Goal: Task Accomplishment & Management: Use online tool/utility

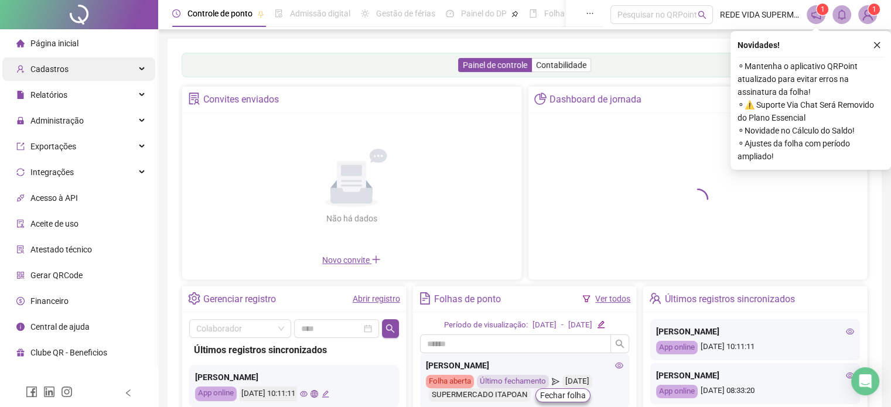
click at [74, 64] on div "Cadastros" at bounding box center [78, 68] width 153 height 23
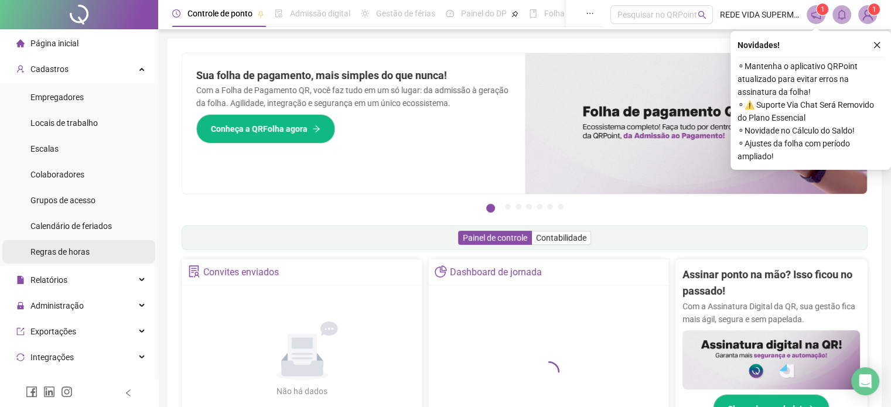
scroll to position [59, 0]
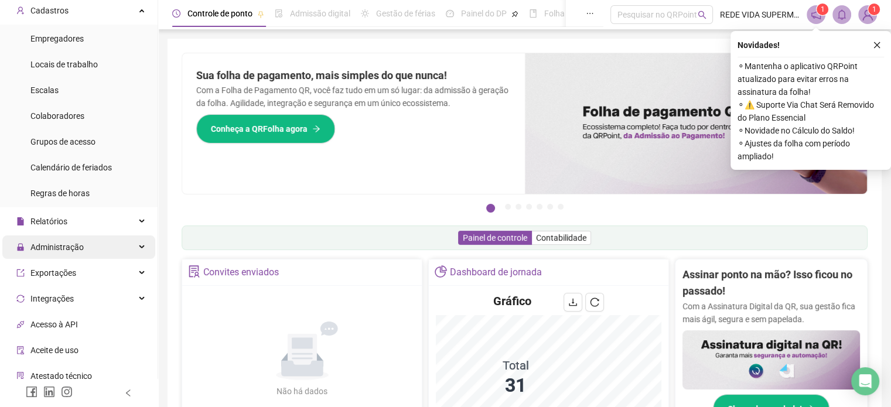
click at [94, 243] on div "Administração" at bounding box center [78, 247] width 153 height 23
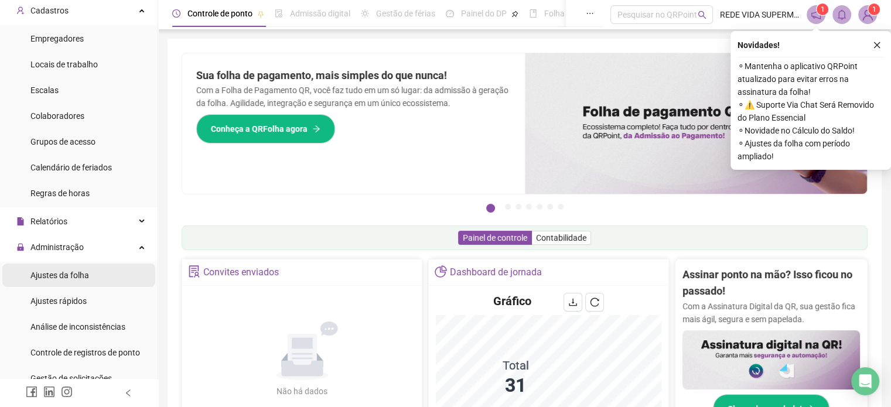
click at [76, 267] on div "Ajustes da folha" at bounding box center [59, 275] width 59 height 23
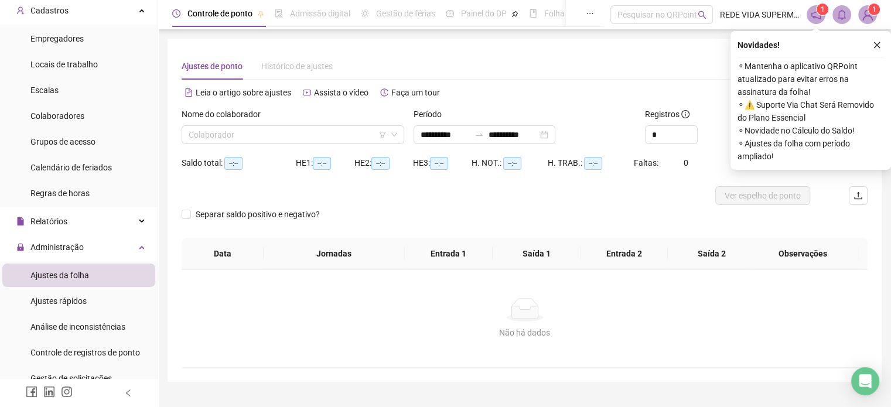
type input "**********"
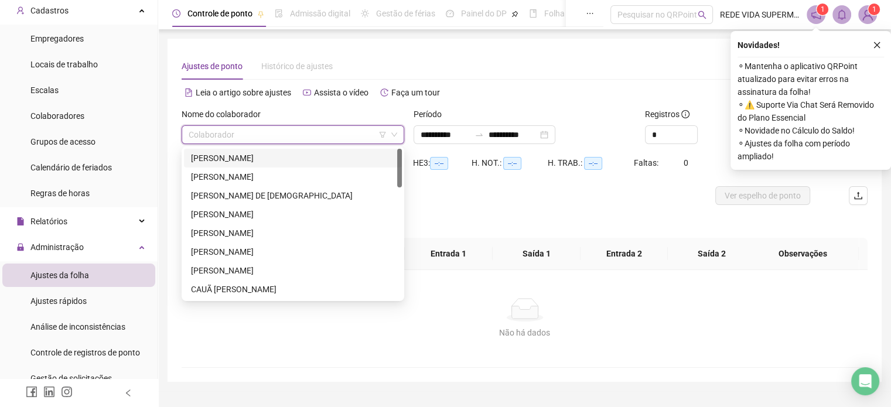
click at [324, 133] on input "search" at bounding box center [288, 135] width 198 height 18
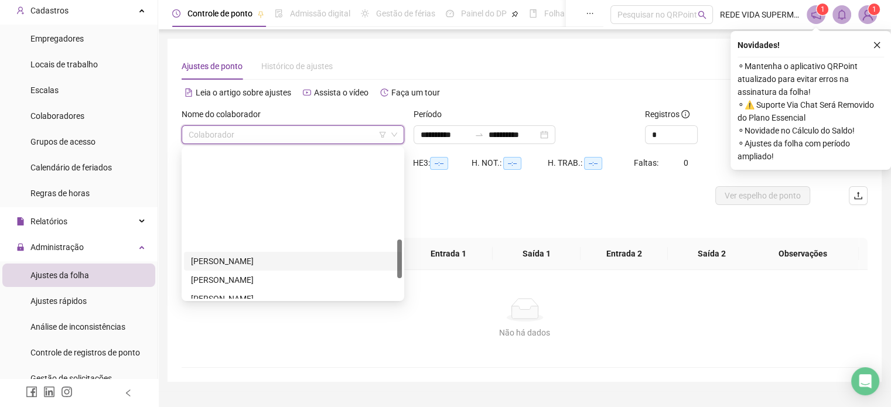
scroll to position [352, 0]
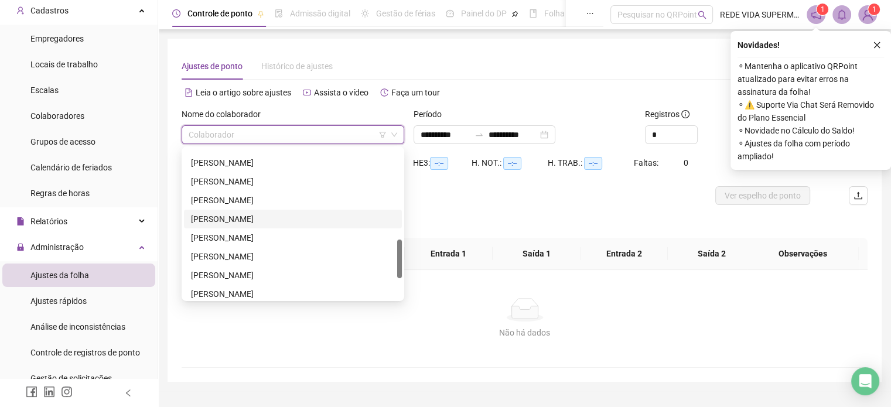
click at [265, 217] on div "[PERSON_NAME]" at bounding box center [293, 219] width 204 height 13
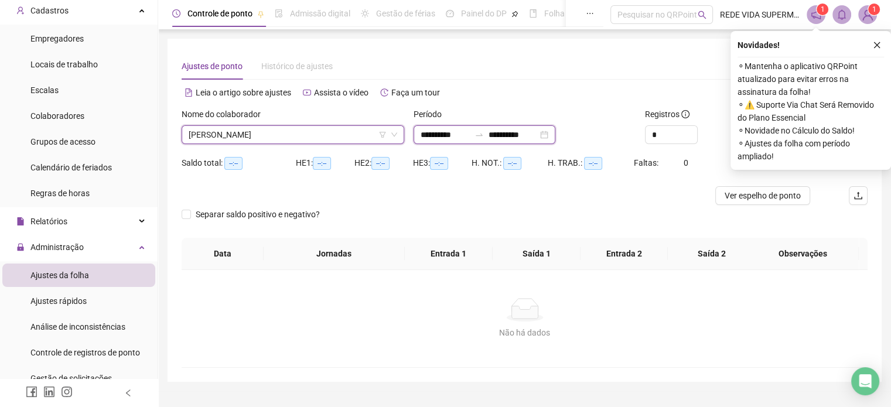
click at [438, 139] on input "**********" at bounding box center [445, 134] width 49 height 13
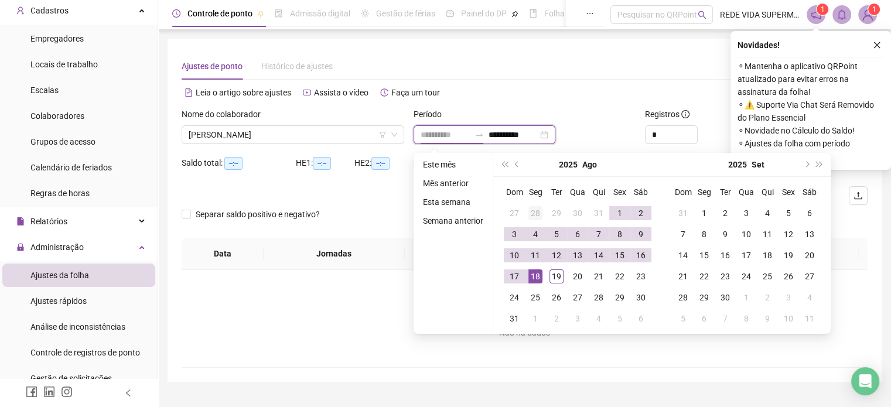
type input "**********"
click at [534, 212] on div "28" at bounding box center [535, 213] width 14 height 14
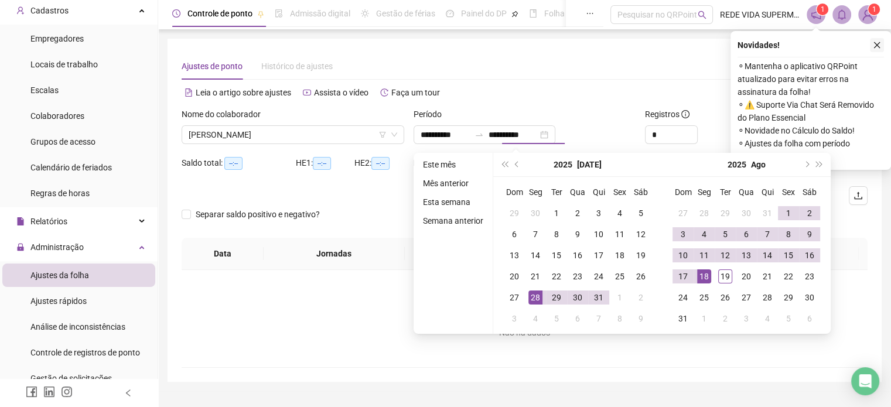
click at [874, 46] on icon "close" at bounding box center [877, 45] width 8 height 8
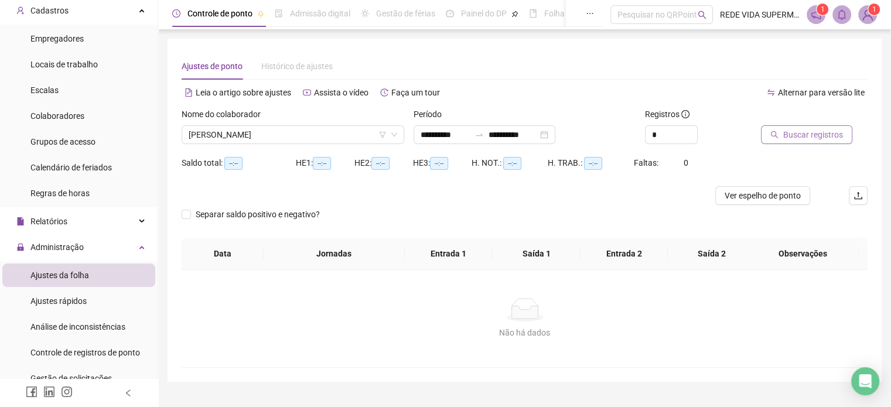
click at [833, 133] on span "Buscar registros" at bounding box center [813, 134] width 60 height 13
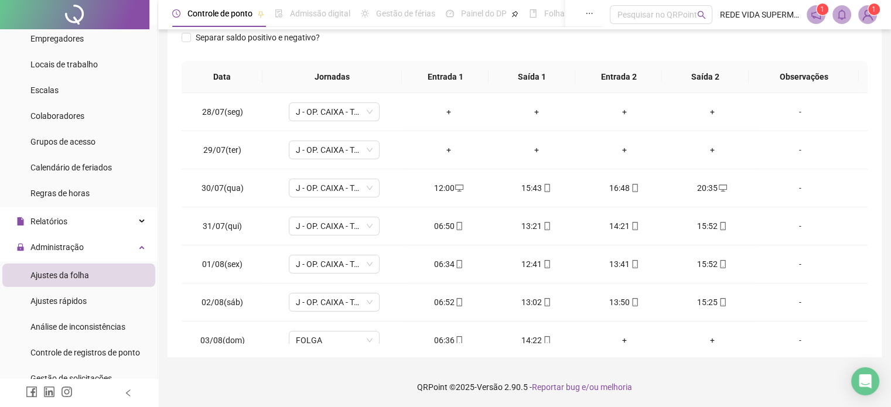
scroll to position [0, 0]
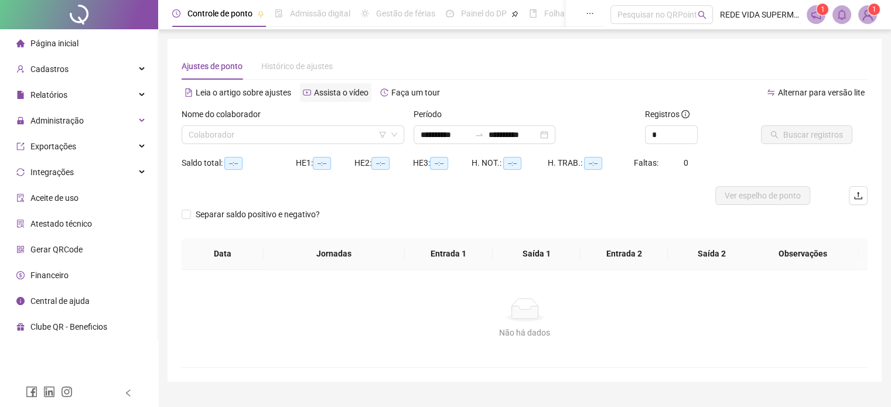
type input "**********"
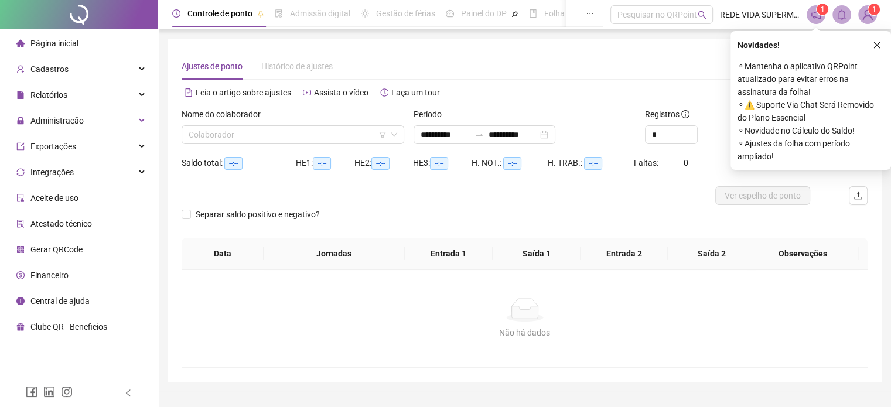
click at [302, 140] on input "search" at bounding box center [288, 135] width 198 height 18
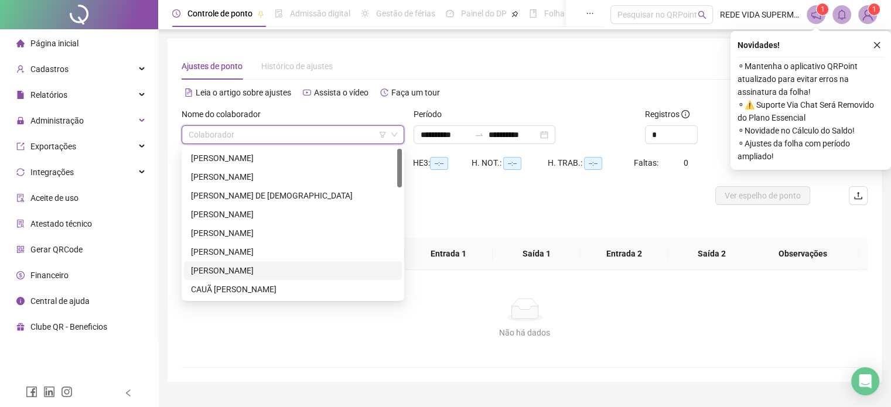
click at [247, 269] on div "[PERSON_NAME]" at bounding box center [293, 270] width 204 height 13
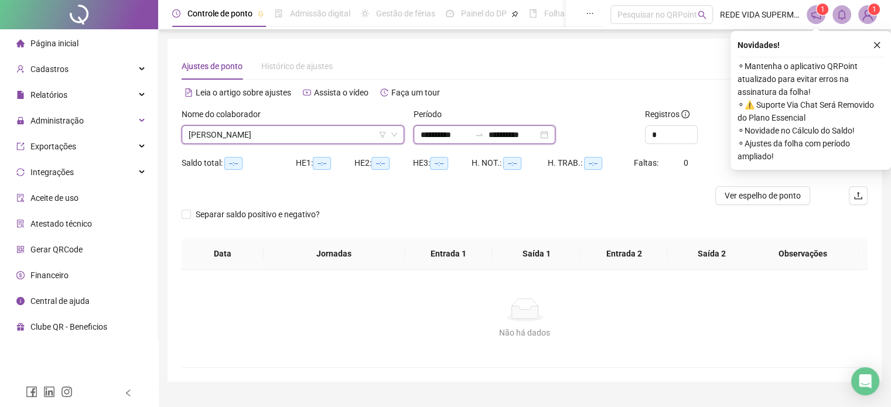
click at [459, 134] on input "**********" at bounding box center [445, 134] width 49 height 13
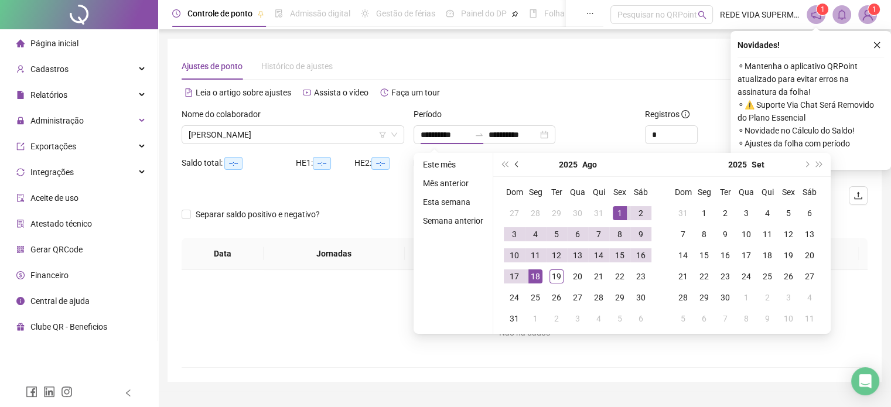
click at [519, 168] on button "prev-year" at bounding box center [517, 164] width 13 height 23
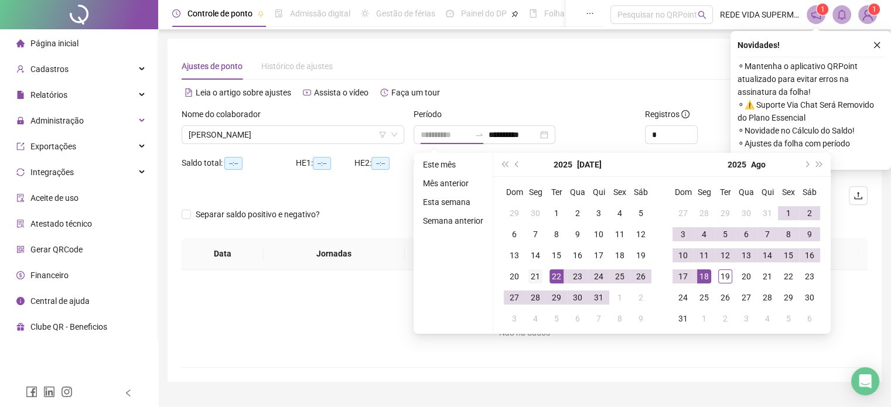
type input "**********"
click at [537, 278] on div "21" at bounding box center [535, 277] width 14 height 14
type input "**********"
click at [697, 275] on div "18" at bounding box center [704, 277] width 14 height 14
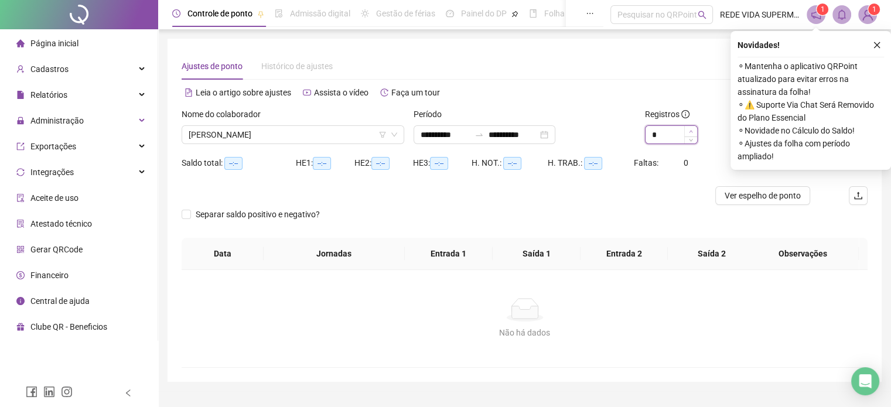
type input "*"
click at [690, 132] on icon "up" at bounding box center [691, 131] width 4 height 4
click at [884, 41] on button "button" at bounding box center [877, 45] width 14 height 14
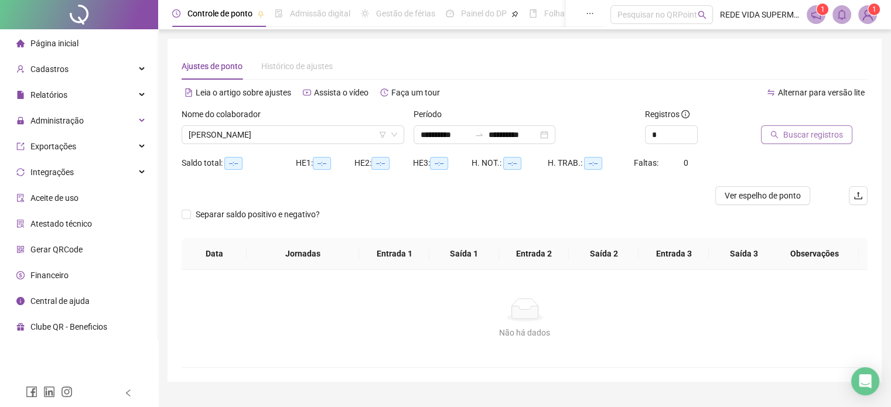
click at [823, 134] on span "Buscar registros" at bounding box center [813, 134] width 60 height 13
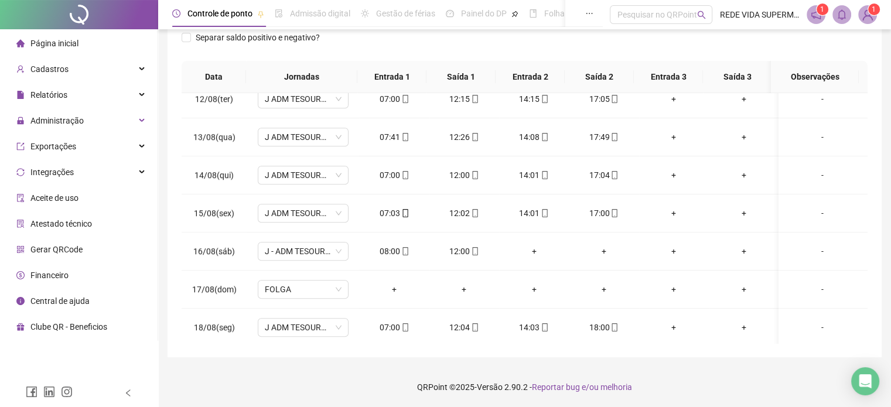
scroll to position [1, 0]
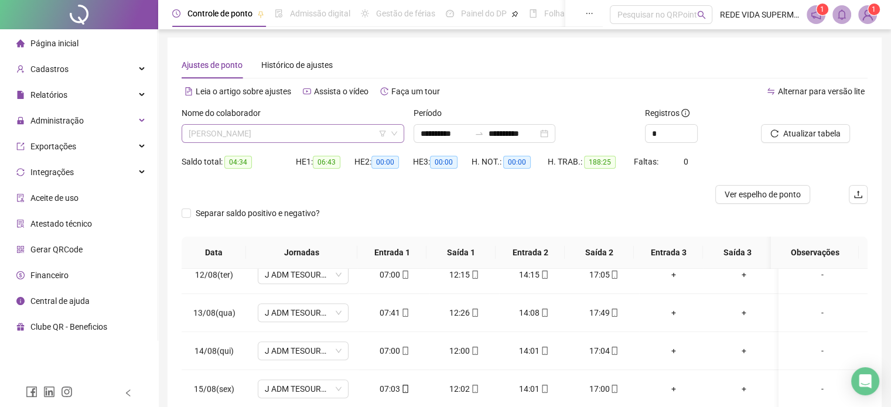
click at [312, 132] on span "[PERSON_NAME]" at bounding box center [293, 134] width 209 height 18
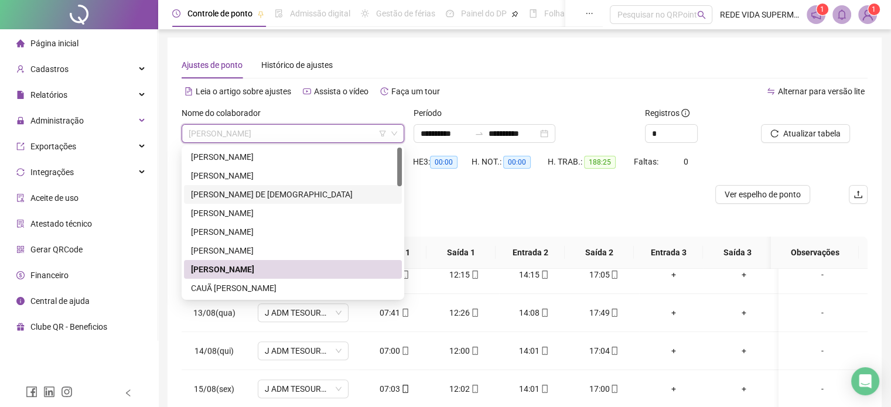
click at [301, 191] on div "[PERSON_NAME] DE [DEMOGRAPHIC_DATA]" at bounding box center [293, 194] width 204 height 13
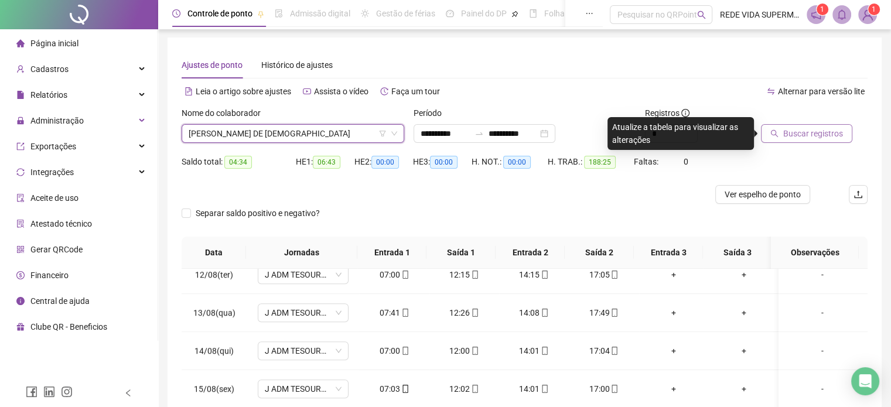
click at [814, 137] on span "Buscar registros" at bounding box center [813, 133] width 60 height 13
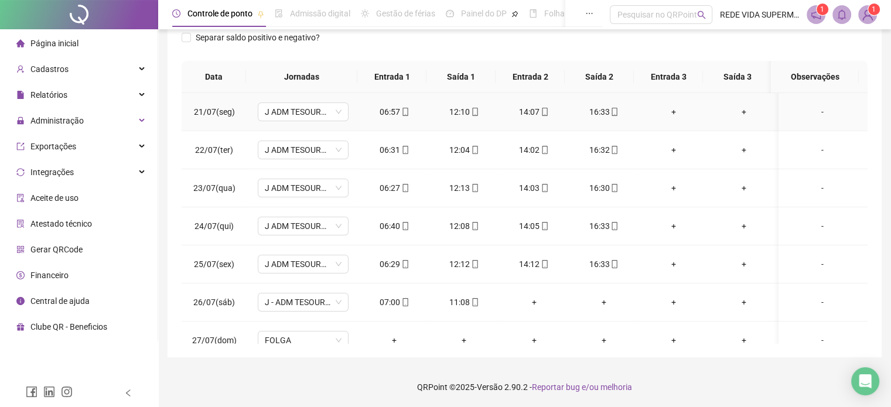
scroll to position [0, 0]
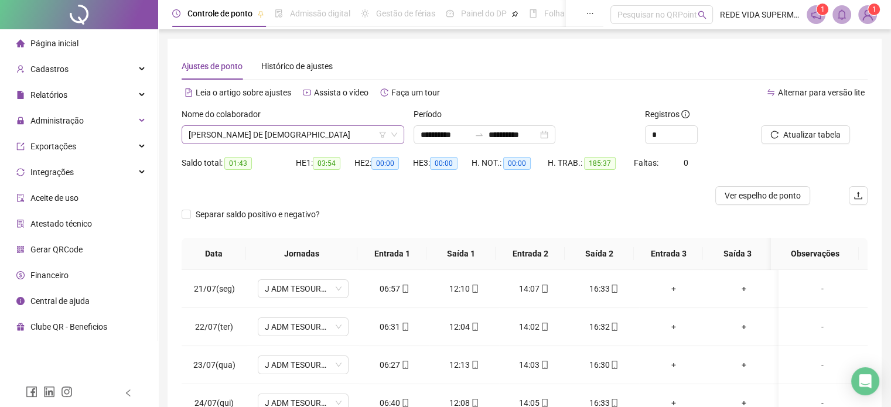
click at [342, 131] on span "[PERSON_NAME] DE [DEMOGRAPHIC_DATA]" at bounding box center [293, 135] width 209 height 18
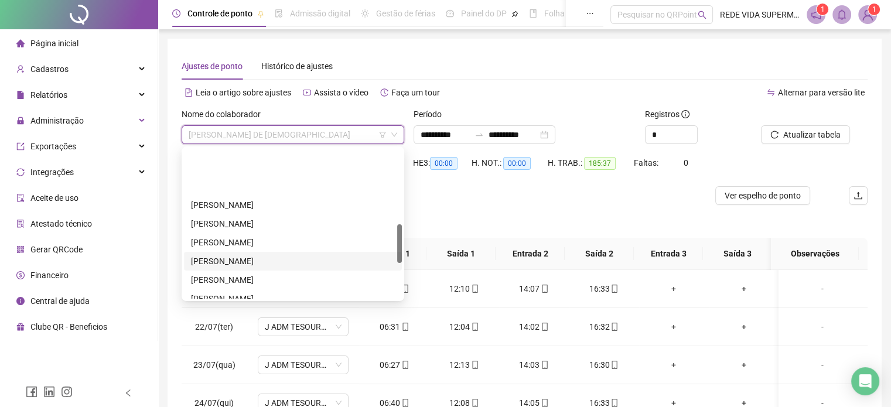
scroll to position [293, 0]
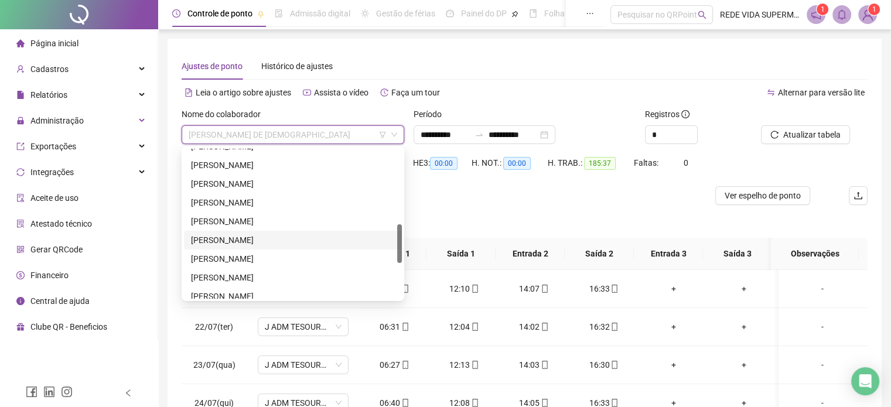
click at [263, 237] on div "[PERSON_NAME]" at bounding box center [293, 240] width 204 height 13
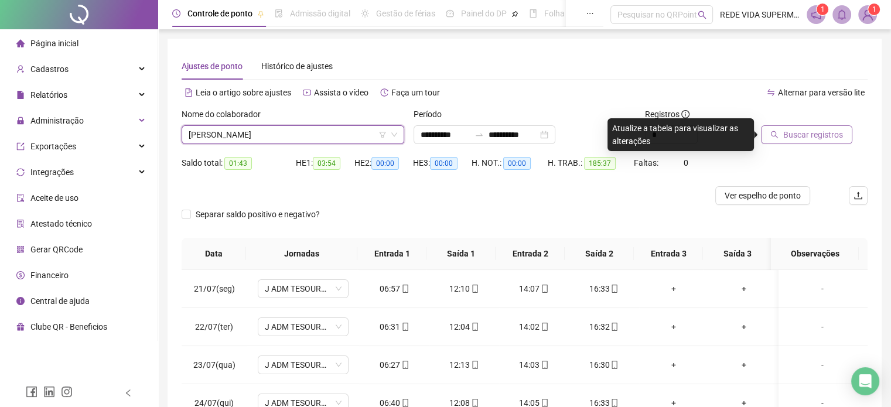
click at [814, 138] on span "Buscar registros" at bounding box center [813, 134] width 60 height 13
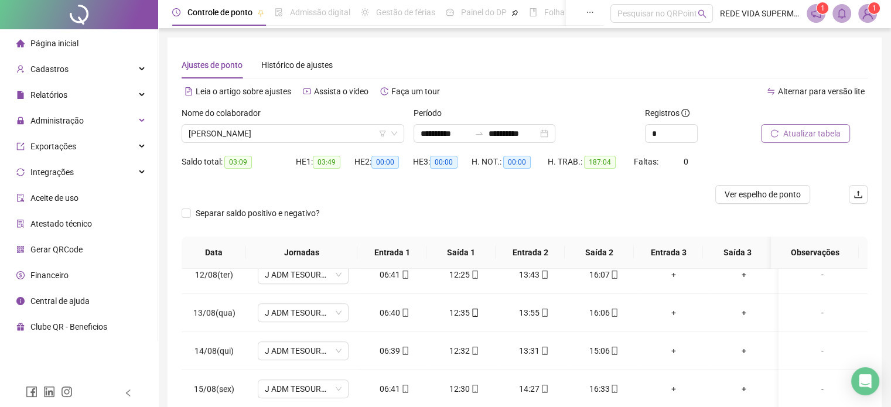
scroll to position [0, 0]
click at [318, 137] on span "[PERSON_NAME]" at bounding box center [293, 135] width 209 height 18
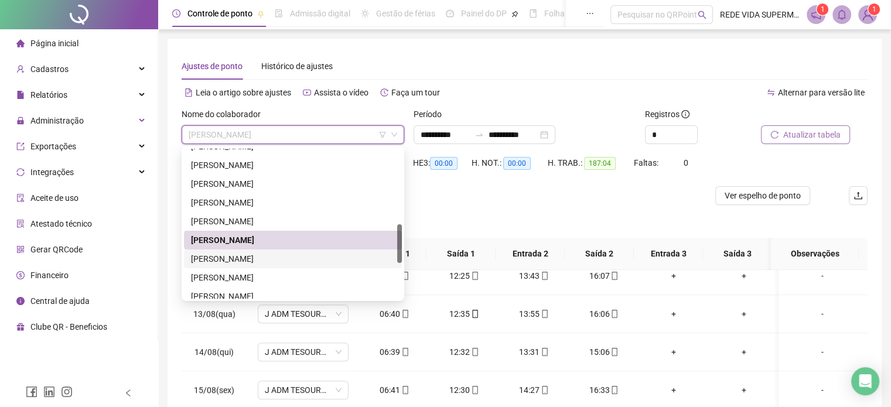
scroll to position [352, 0]
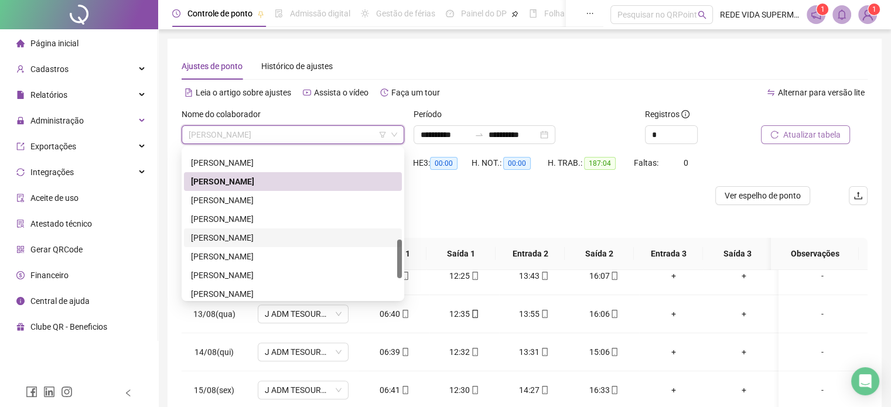
click at [263, 240] on div "[PERSON_NAME]" at bounding box center [293, 237] width 204 height 13
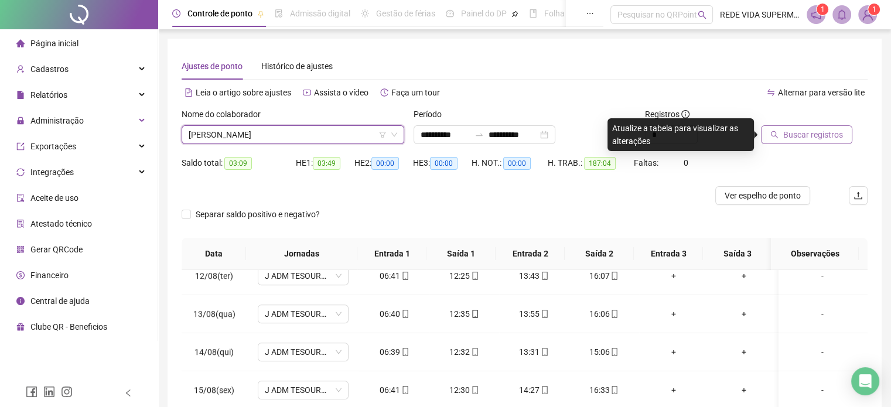
click at [817, 124] on div at bounding box center [799, 117] width 77 height 18
click at [818, 132] on span "Buscar registros" at bounding box center [813, 134] width 60 height 13
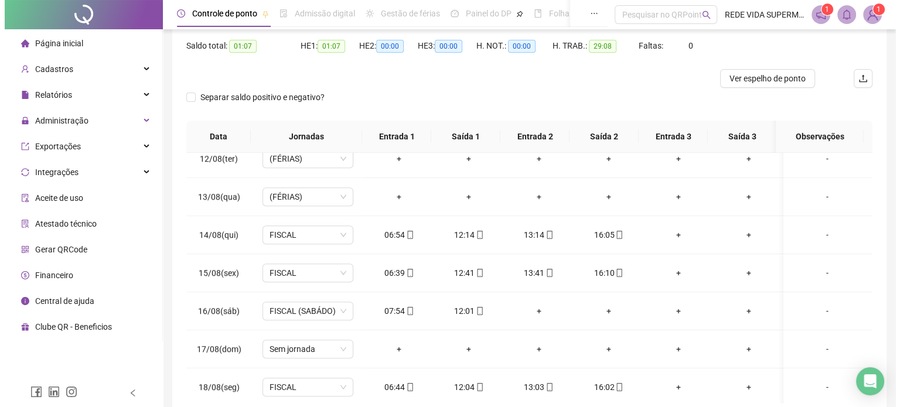
scroll to position [59, 0]
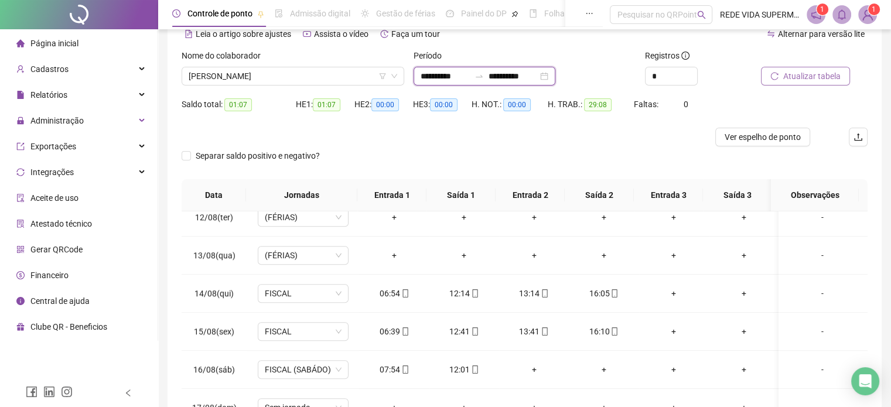
click at [448, 81] on input "**********" at bounding box center [445, 76] width 49 height 13
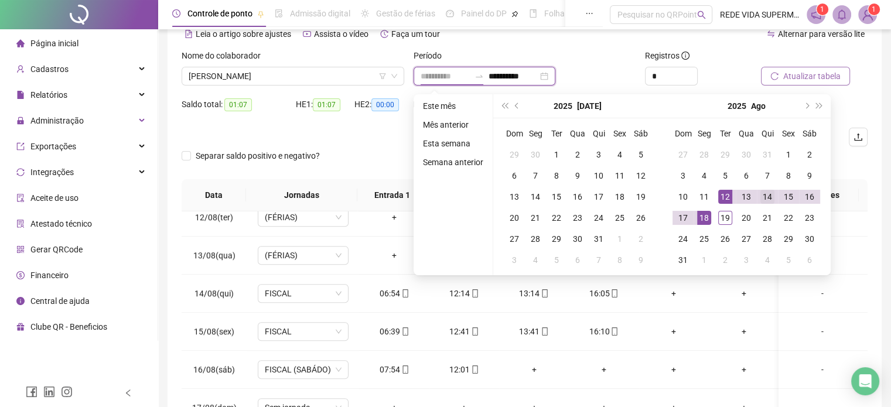
type input "**********"
click at [763, 196] on div "14" at bounding box center [768, 197] width 14 height 14
type input "**********"
click at [700, 216] on div "18" at bounding box center [704, 218] width 14 height 14
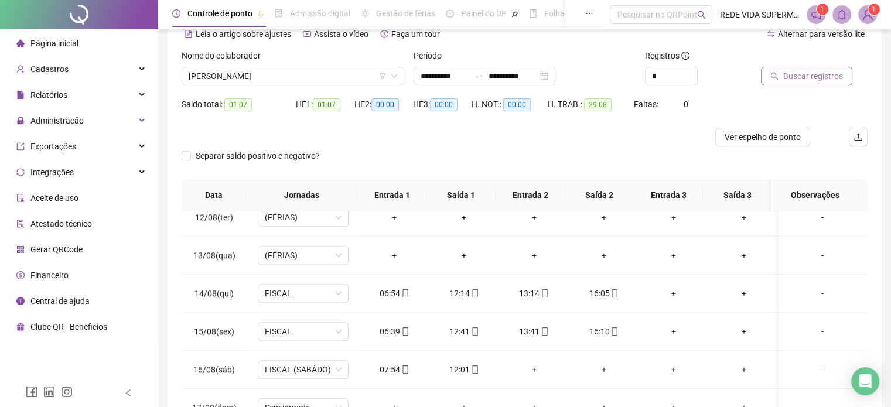
click at [789, 67] on div "Buscar registros" at bounding box center [799, 76] width 77 height 19
click at [800, 83] on button "Buscar registros" at bounding box center [806, 76] width 91 height 19
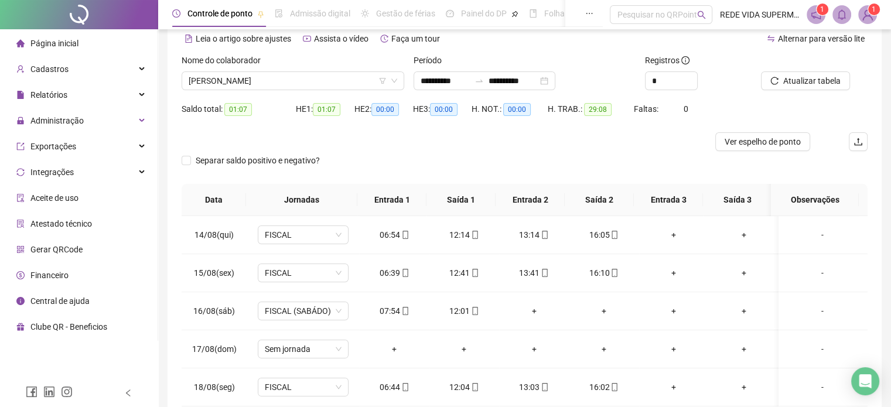
scroll to position [66, 0]
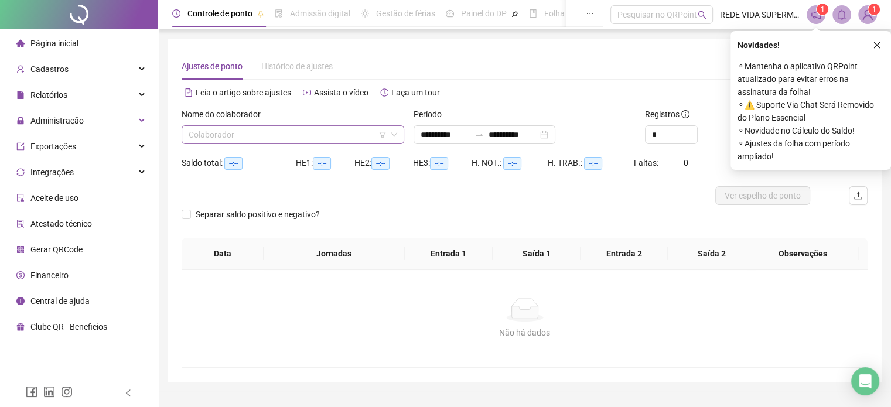
click at [311, 135] on input "search" at bounding box center [288, 135] width 198 height 18
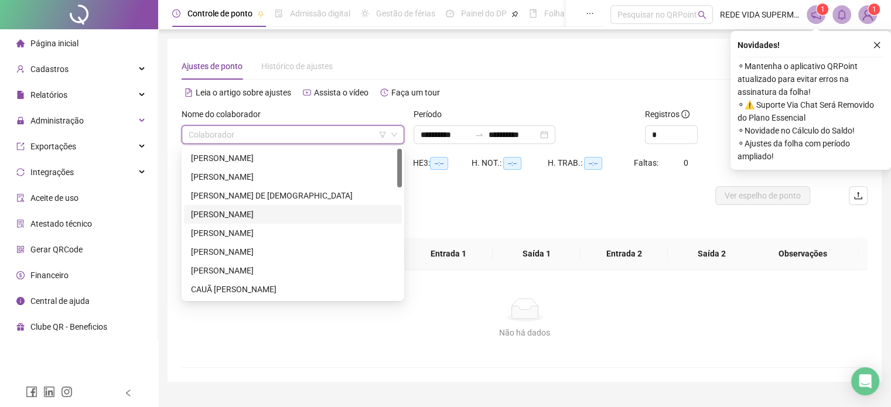
click at [255, 216] on div "[PERSON_NAME]" at bounding box center [293, 214] width 204 height 13
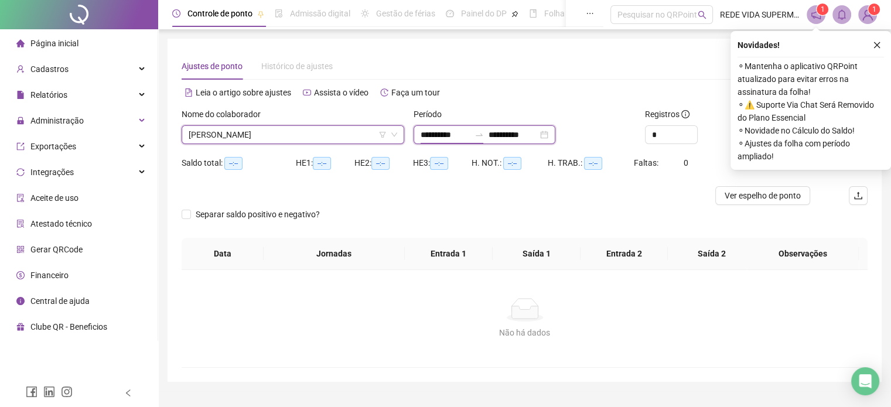
click at [441, 137] on input "**********" at bounding box center [445, 134] width 49 height 13
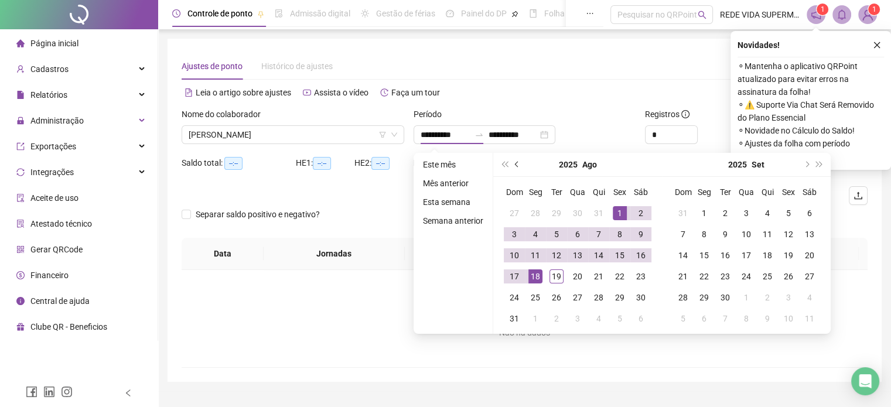
click at [514, 162] on button "prev-year" at bounding box center [517, 164] width 13 height 23
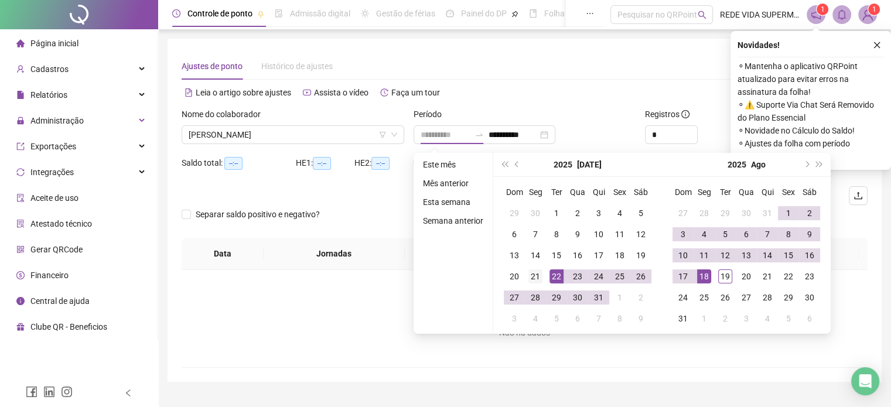
type input "**********"
click at [539, 275] on div "21" at bounding box center [535, 277] width 14 height 14
type input "**********"
click at [699, 274] on div "18" at bounding box center [704, 277] width 14 height 14
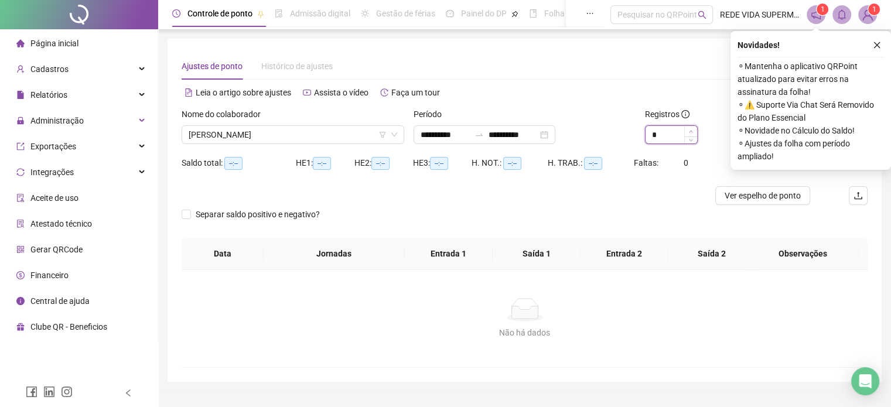
type input "*"
click at [687, 131] on span "Increase Value" at bounding box center [690, 131] width 13 height 11
click at [878, 43] on icon "close" at bounding box center [877, 45] width 8 height 8
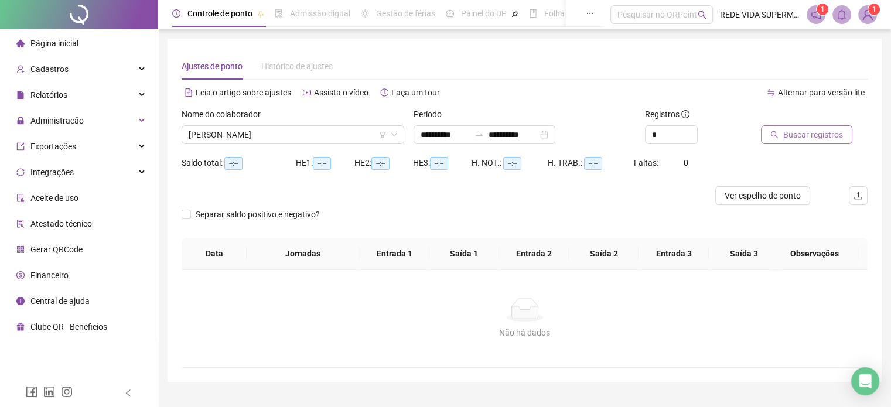
click at [815, 135] on span "Buscar registros" at bounding box center [813, 134] width 60 height 13
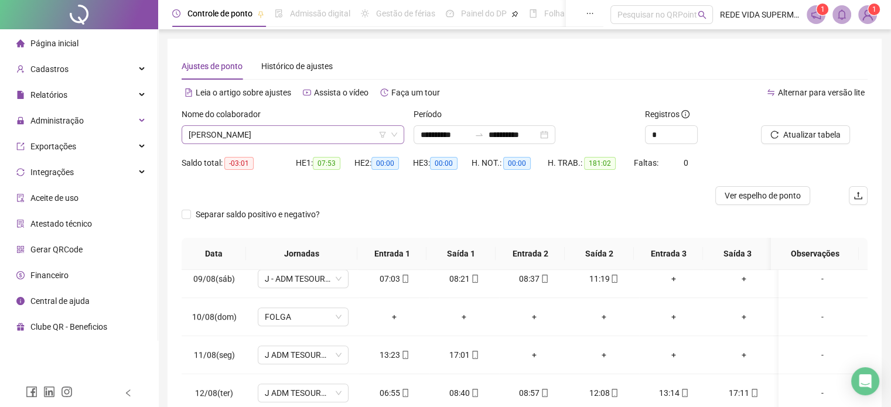
click at [281, 134] on span "[PERSON_NAME]" at bounding box center [293, 135] width 209 height 18
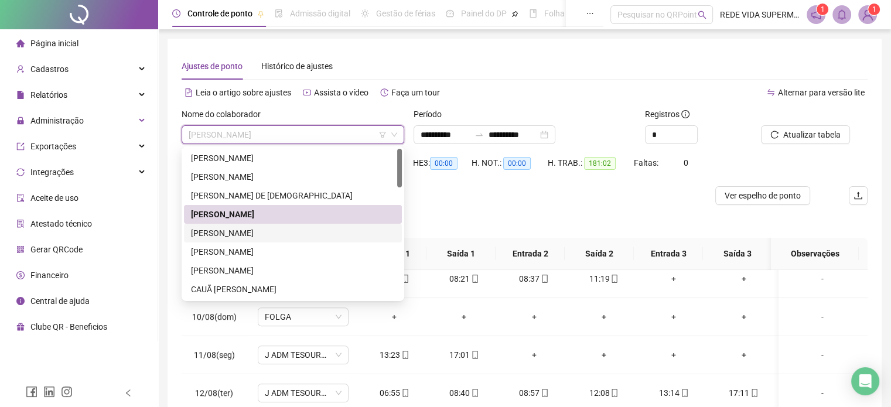
click at [278, 238] on div "[PERSON_NAME]" at bounding box center [293, 233] width 204 height 13
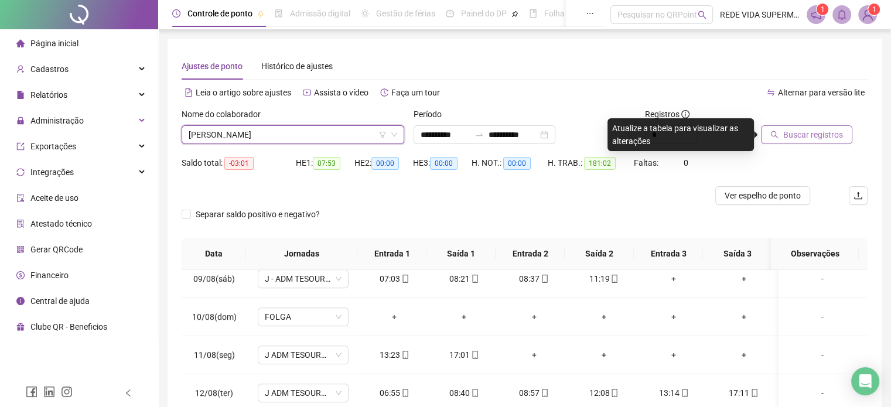
click at [832, 131] on span "Buscar registros" at bounding box center [813, 134] width 60 height 13
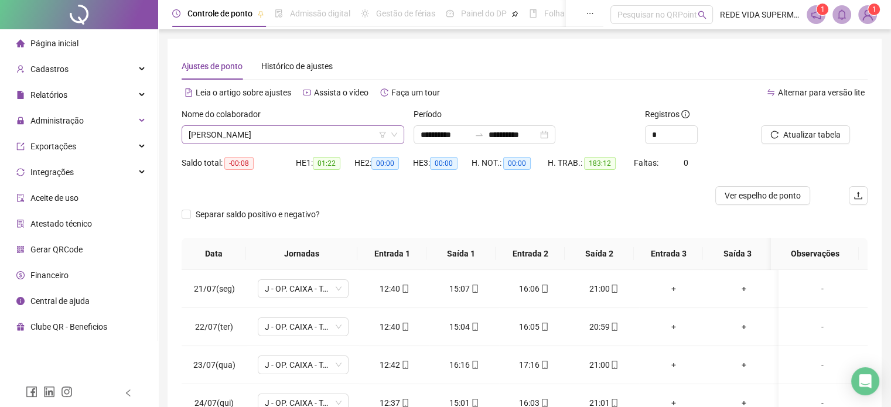
click at [316, 133] on span "[PERSON_NAME]" at bounding box center [293, 135] width 209 height 18
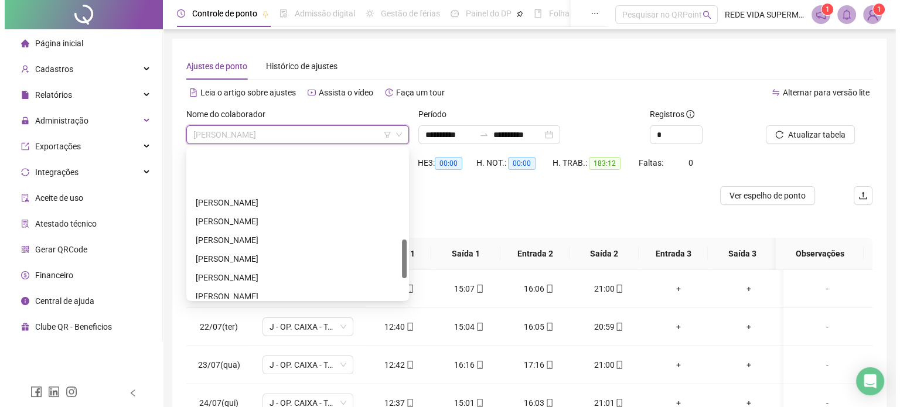
scroll to position [352, 0]
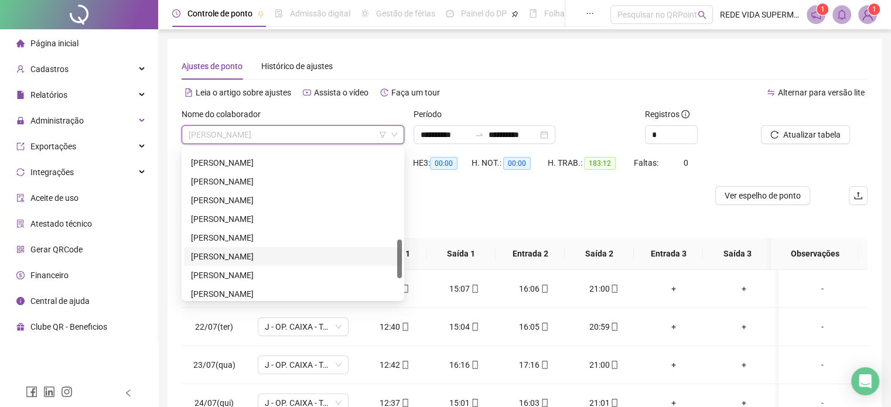
click at [249, 258] on div "[PERSON_NAME]" at bounding box center [293, 256] width 204 height 13
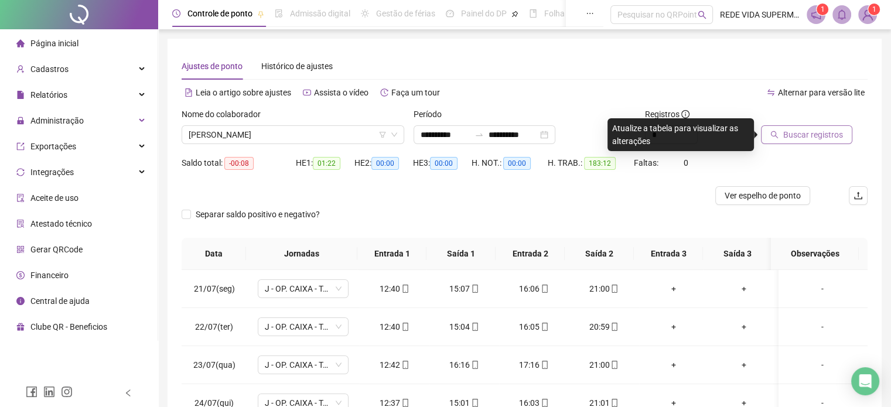
click at [816, 137] on span "Buscar registros" at bounding box center [813, 134] width 60 height 13
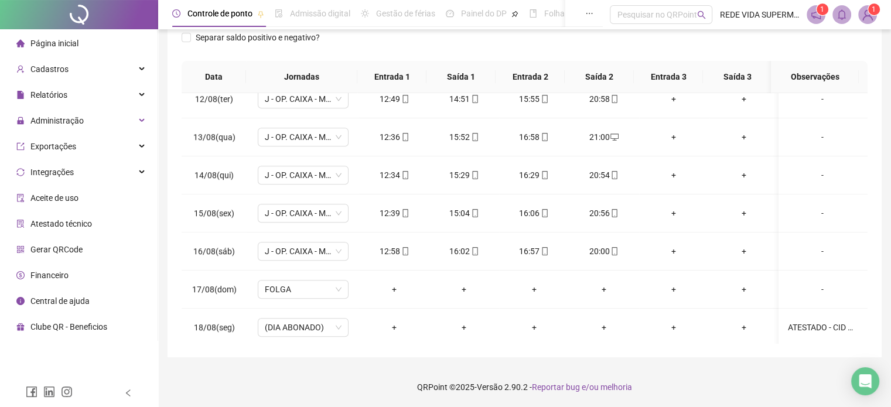
scroll to position [0, 0]
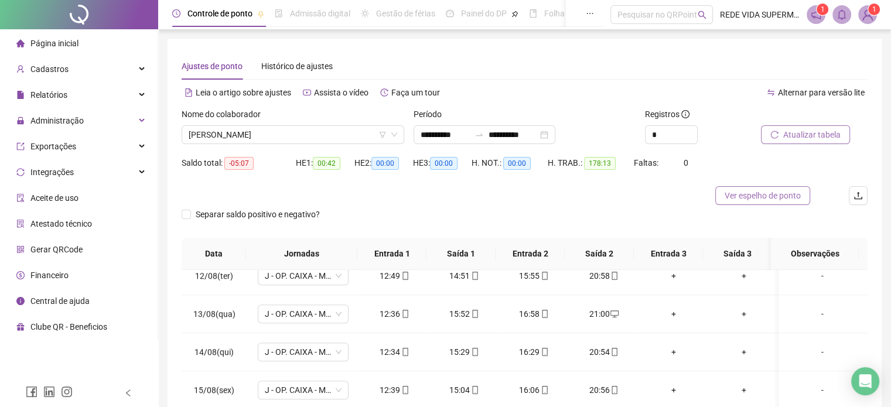
click at [763, 194] on span "Ver espelho de ponto" at bounding box center [763, 195] width 76 height 13
click at [310, 133] on span "[PERSON_NAME]" at bounding box center [293, 135] width 209 height 18
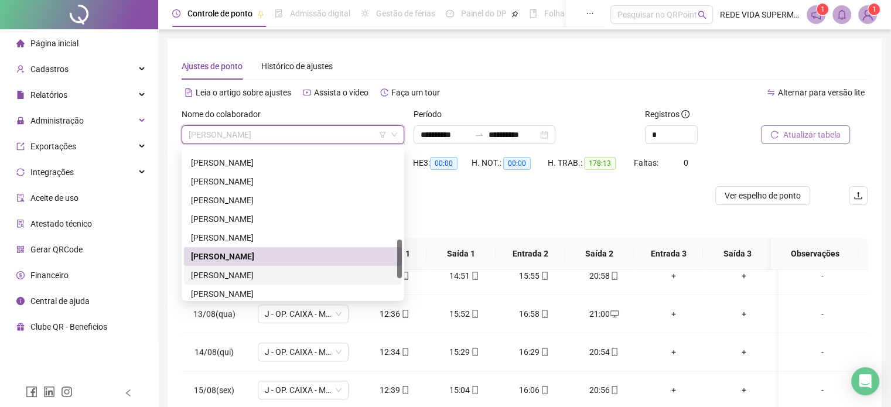
click at [248, 279] on div "[PERSON_NAME]" at bounding box center [293, 275] width 204 height 13
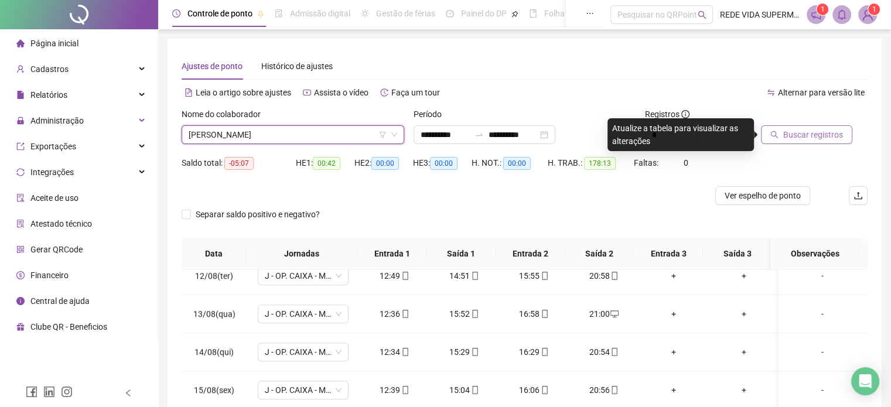
click at [795, 139] on span "Buscar registros" at bounding box center [813, 134] width 60 height 13
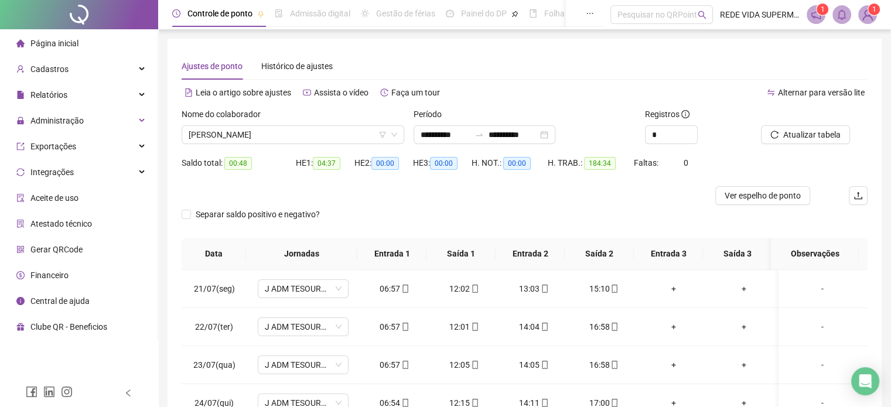
click at [104, 46] on li "Página inicial" at bounding box center [78, 43] width 153 height 23
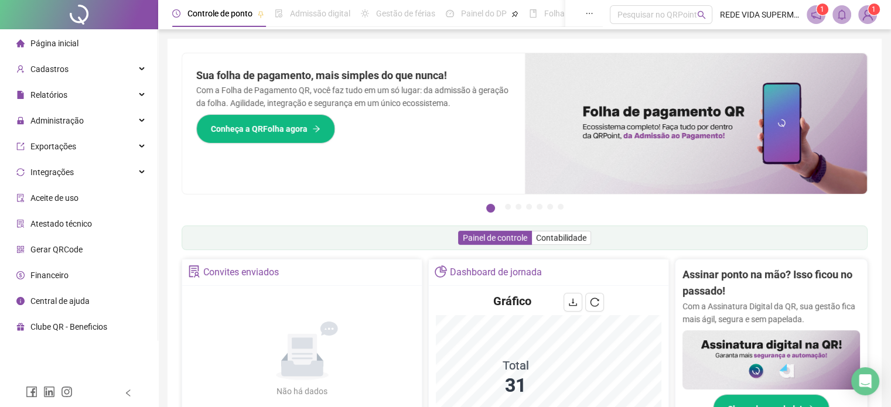
scroll to position [176, 0]
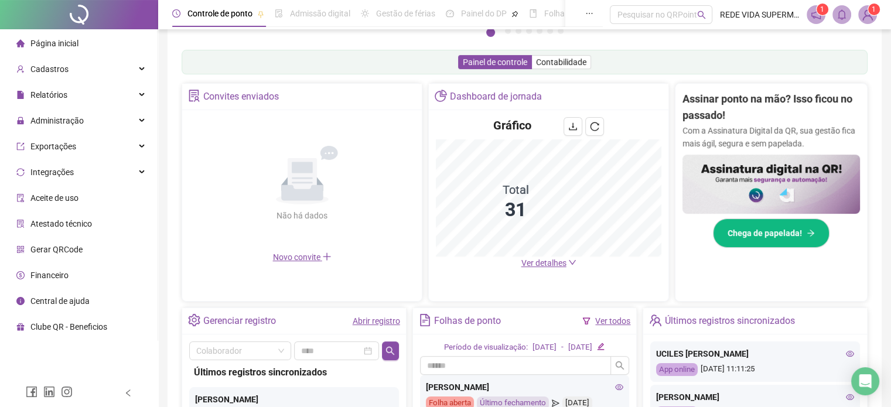
click at [387, 319] on link "Abrir registro" at bounding box center [376, 320] width 47 height 9
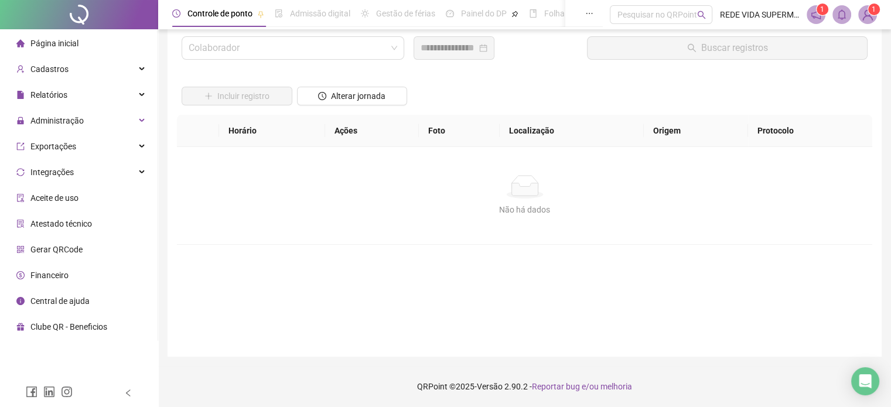
scroll to position [33, 0]
click at [370, 46] on input "search" at bounding box center [288, 48] width 198 height 22
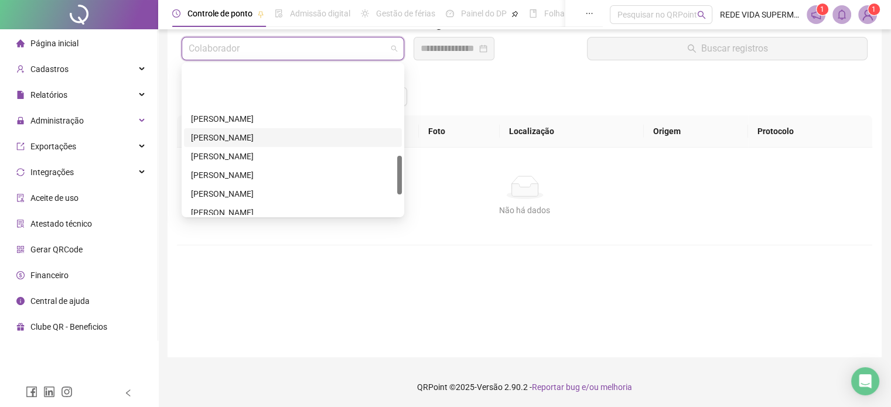
scroll to position [352, 0]
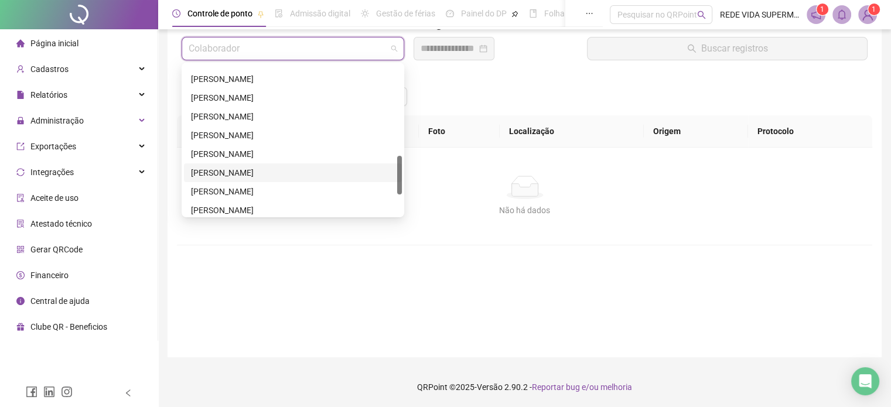
click at [251, 171] on div "[PERSON_NAME]" at bounding box center [293, 172] width 204 height 13
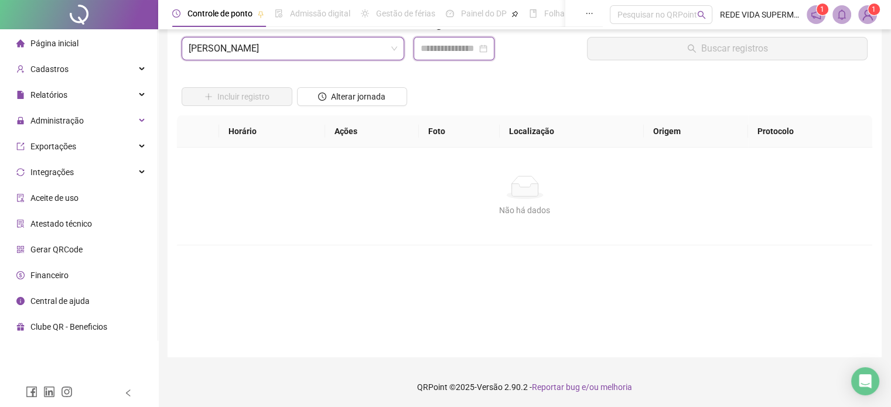
click at [458, 45] on input at bounding box center [449, 49] width 56 height 14
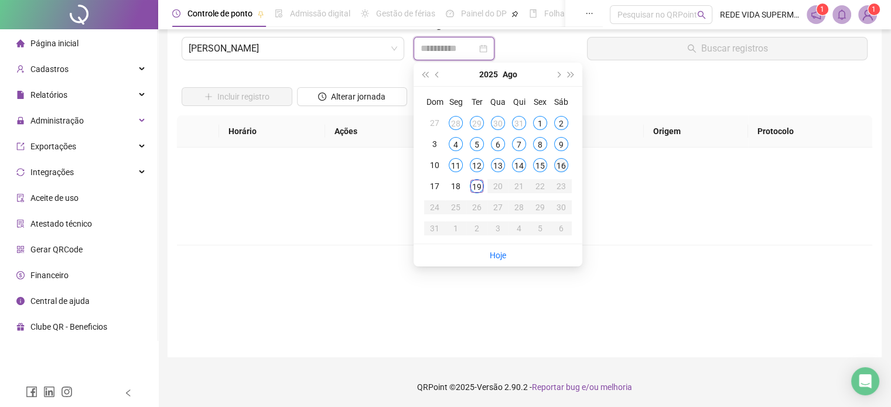
type input "**********"
click at [560, 164] on div "16" at bounding box center [561, 165] width 14 height 14
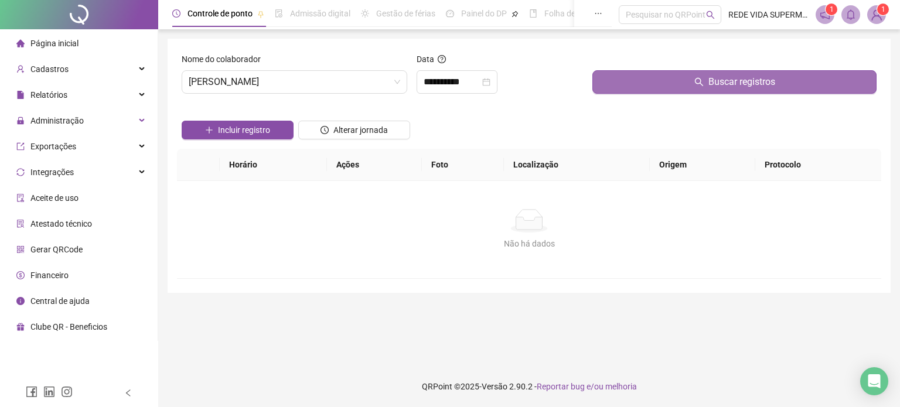
click at [688, 71] on button "Buscar registros" at bounding box center [734, 81] width 284 height 23
